Goal: Information Seeking & Learning: Learn about a topic

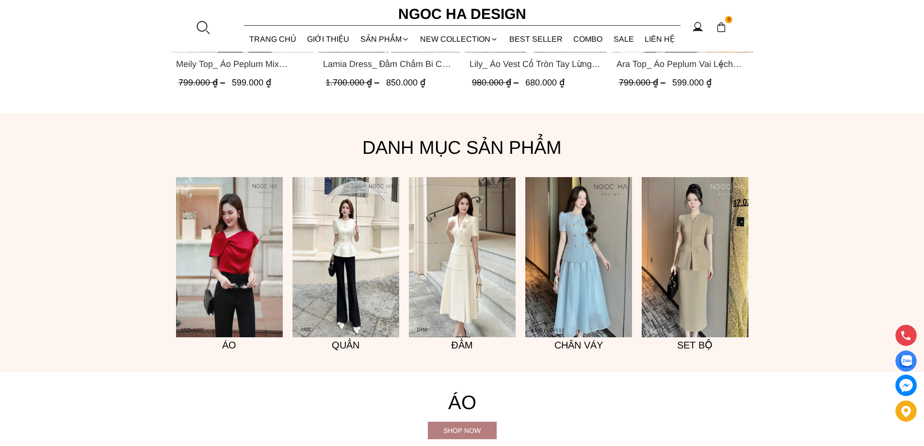
scroll to position [922, 0]
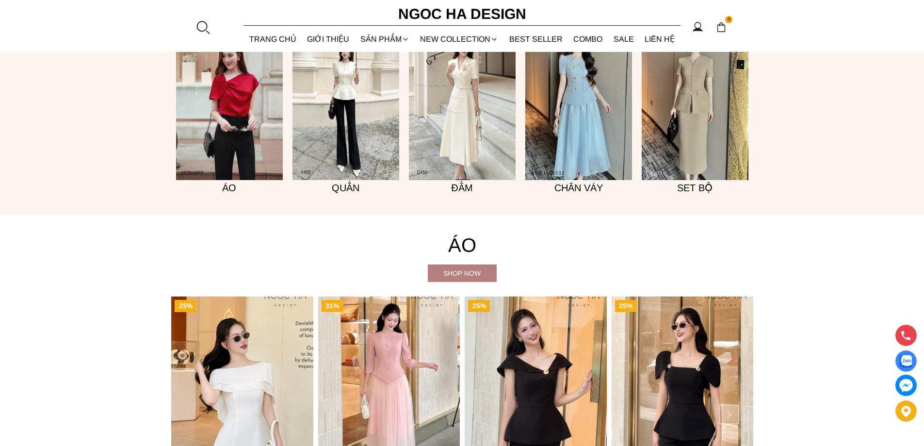
click at [321, 123] on img at bounding box center [346, 100] width 107 height 160
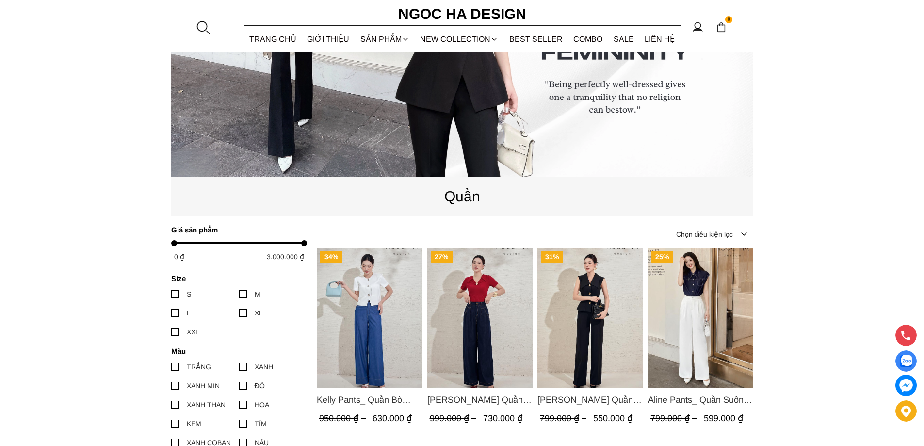
scroll to position [485, 0]
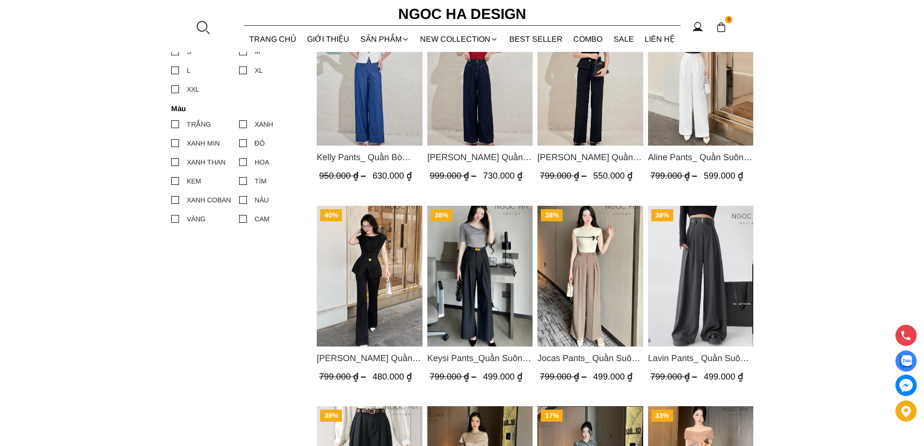
click at [390, 274] on img "Product image - Jenny Pants_ Quần Loe Dài Có Cạp Màu Đen Q061" at bounding box center [370, 276] width 106 height 141
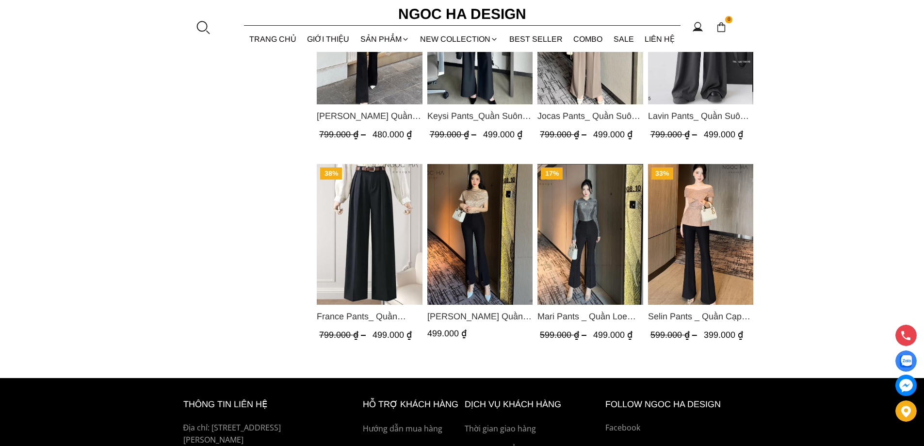
scroll to position [728, 0]
click at [704, 283] on img "Product image - Selin Pants _ Quần Cạp Cao Xếp Ly Giữa 2 màu Đen, Cam - Q007" at bounding box center [701, 234] width 106 height 141
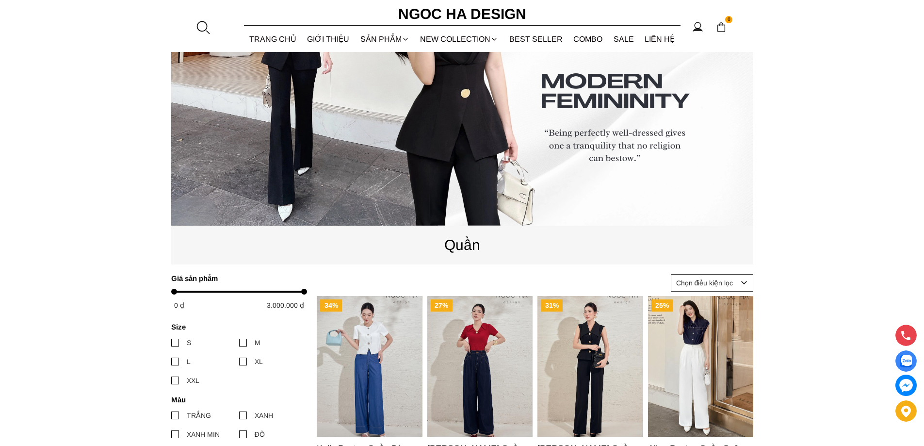
scroll to position [0, 0]
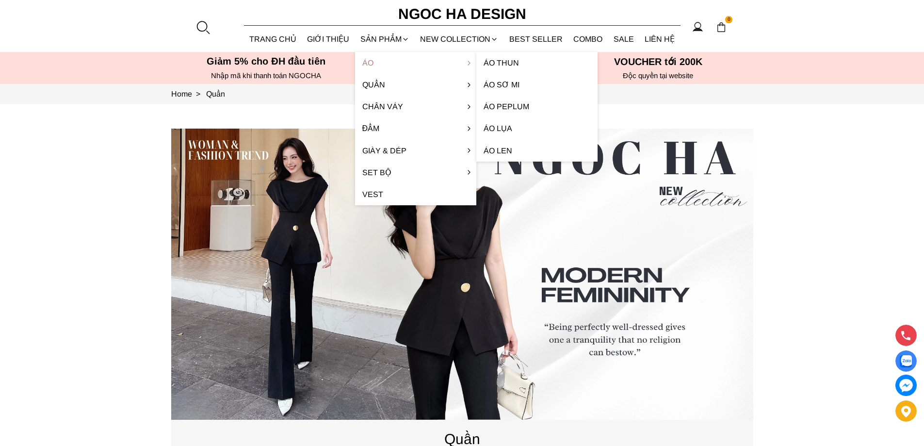
click at [400, 59] on link "Áo" at bounding box center [415, 63] width 121 height 22
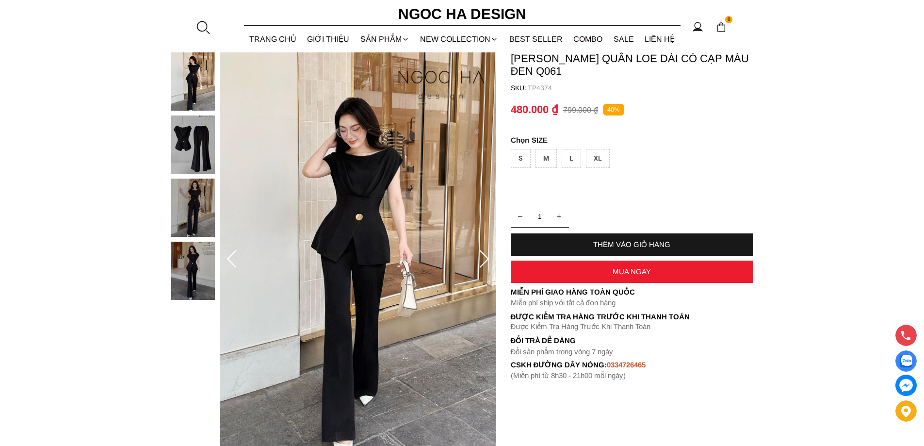
scroll to position [49, 0]
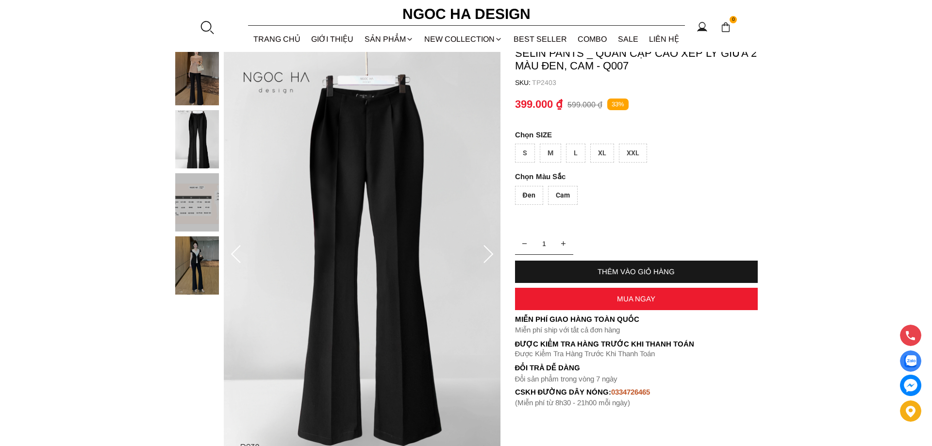
scroll to position [49, 0]
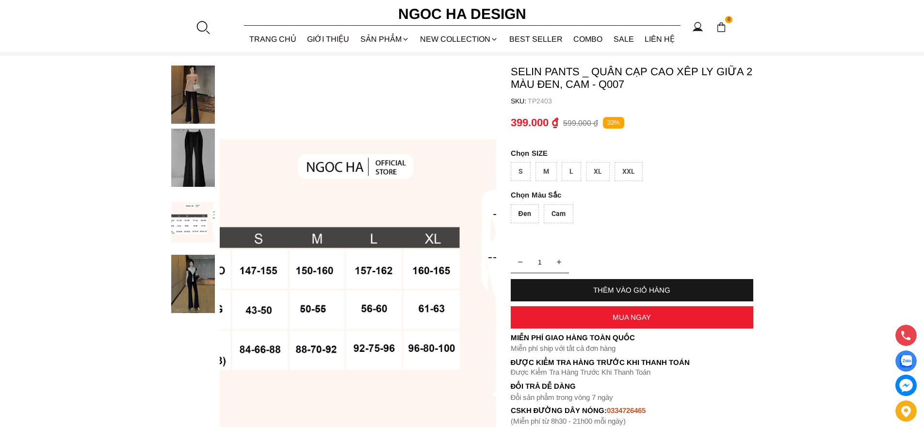
click at [551, 214] on div "Cam" at bounding box center [559, 213] width 30 height 19
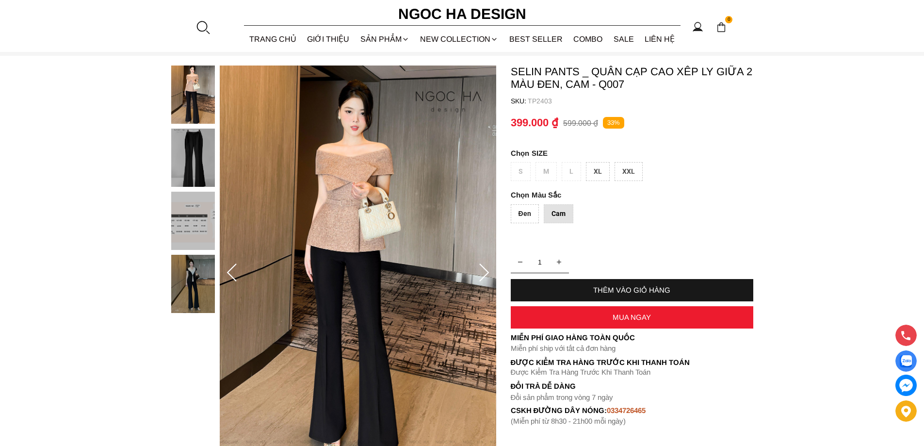
click at [520, 215] on div "Đen" at bounding box center [525, 213] width 28 height 19
click at [561, 217] on div "Cam" at bounding box center [559, 213] width 30 height 19
click at [520, 213] on div "Đen" at bounding box center [525, 213] width 28 height 19
click at [435, 248] on img at bounding box center [358, 273] width 277 height 415
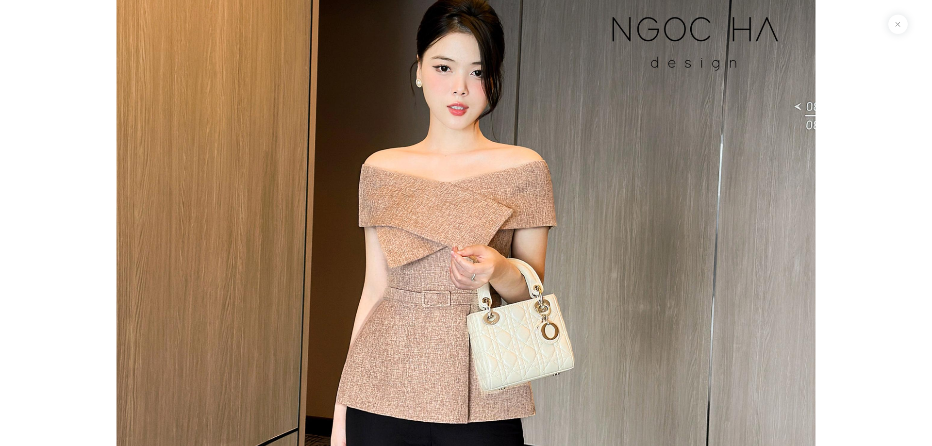
click at [897, 25] on button at bounding box center [897, 24] width 19 height 19
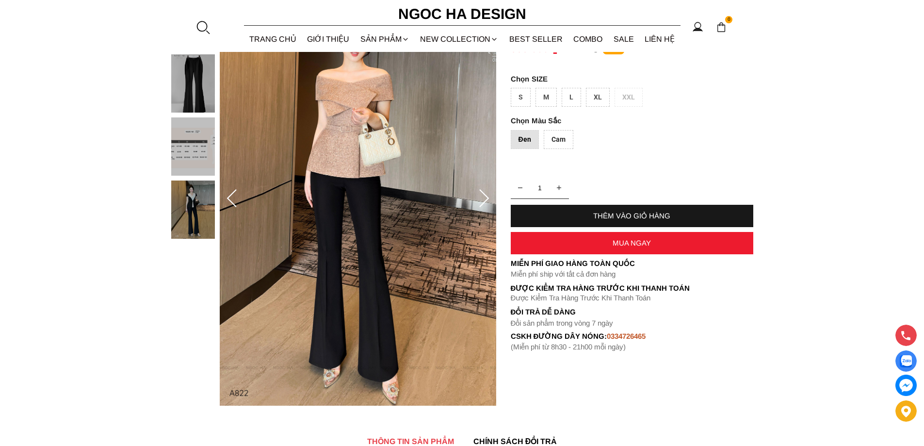
scroll to position [0, 0]
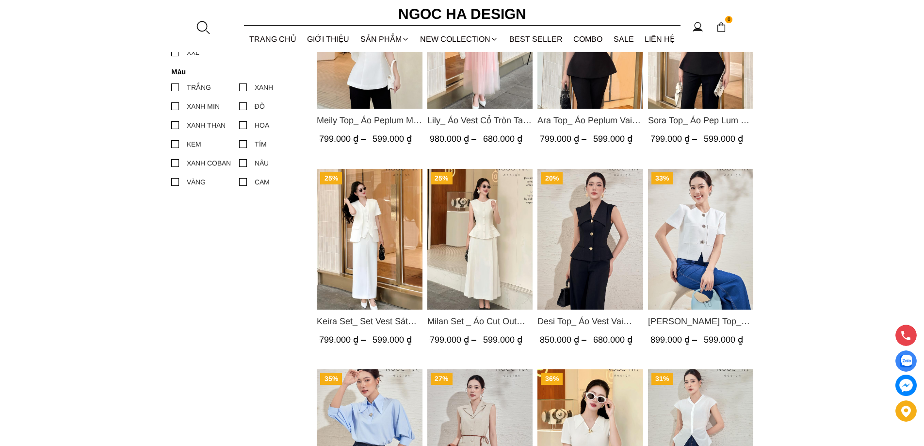
scroll to position [534, 0]
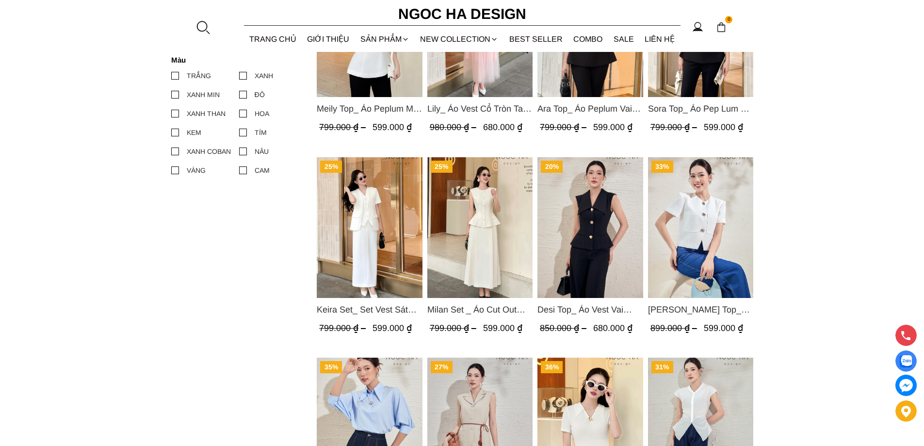
click at [579, 256] on img "Product image - Desi Top_ Áo Vest Vai Chờm Đính Cúc Dáng Lửng Màu Đen A1077" at bounding box center [591, 227] width 106 height 141
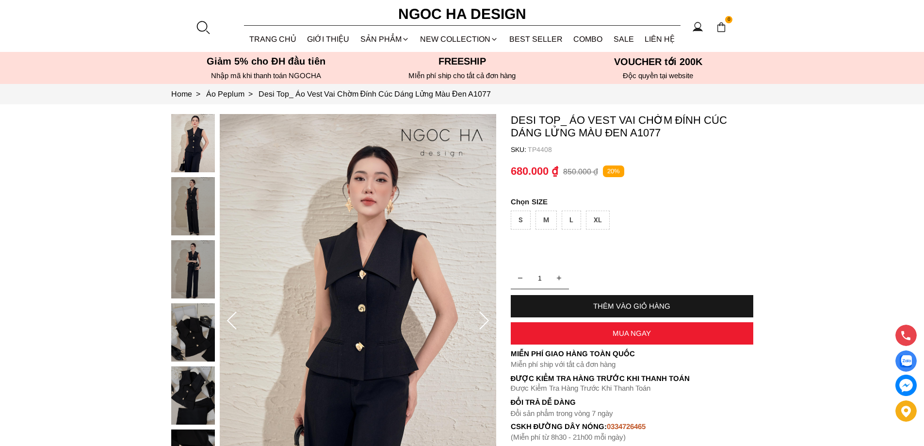
click at [487, 320] on icon at bounding box center [484, 321] width 19 height 19
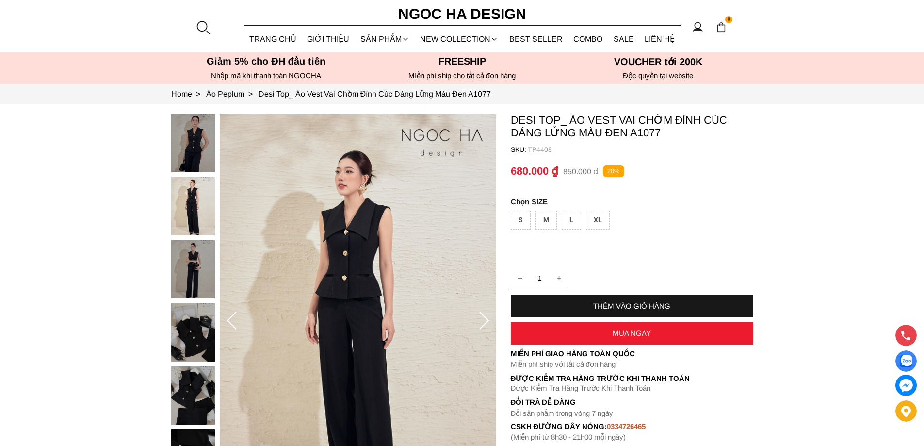
click at [487, 320] on icon at bounding box center [484, 321] width 19 height 19
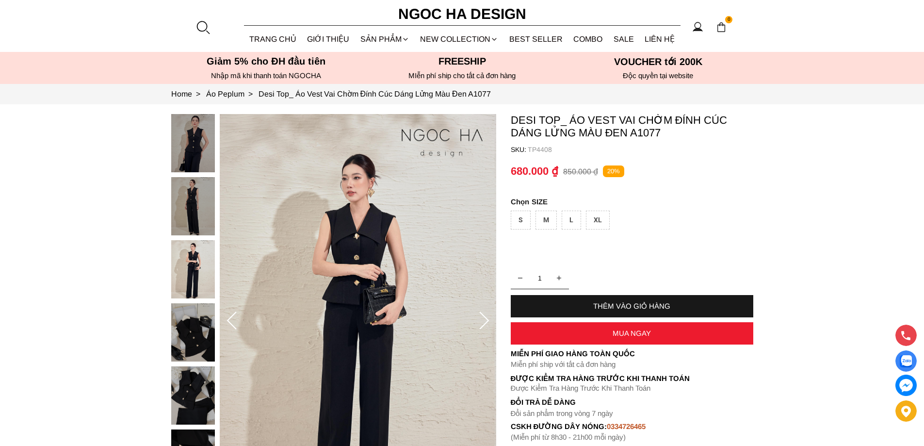
click at [487, 320] on icon at bounding box center [484, 321] width 19 height 19
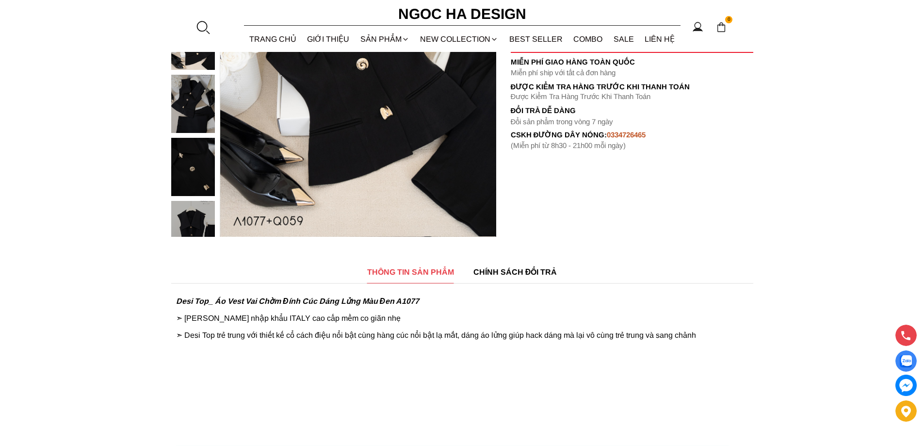
scroll to position [194, 0]
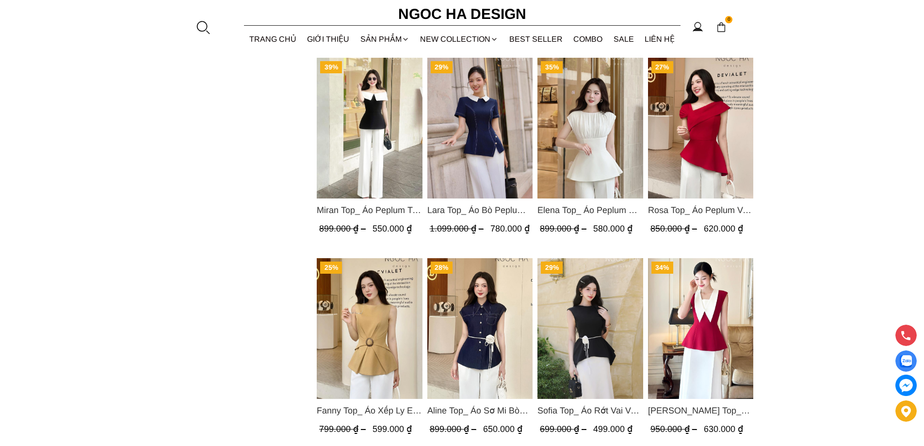
scroll to position [874, 0]
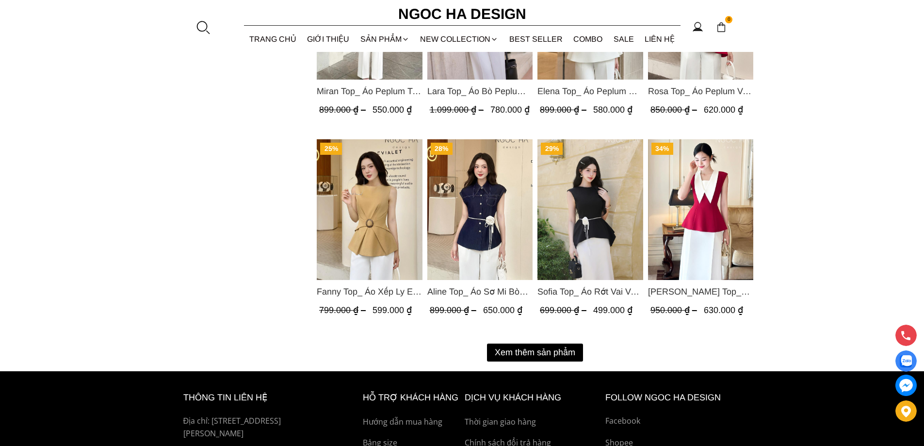
click at [511, 350] on button "Xem thêm sản phẩm" at bounding box center [535, 353] width 96 height 18
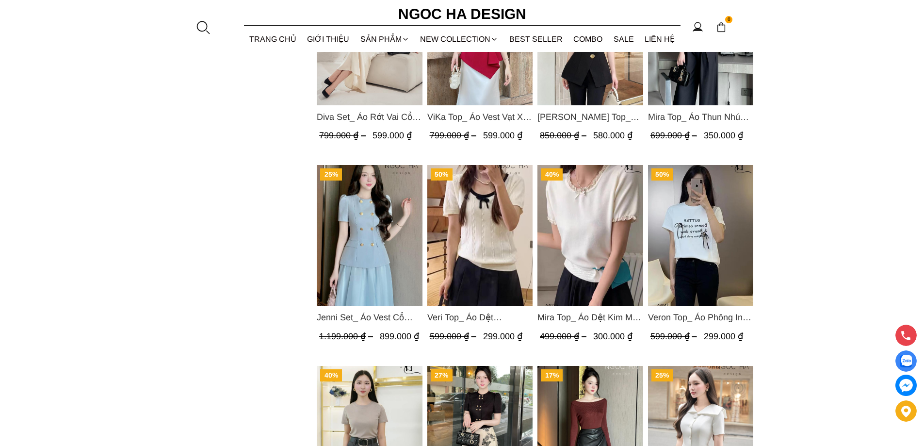
scroll to position [1262, 0]
